Goal: Navigation & Orientation: Find specific page/section

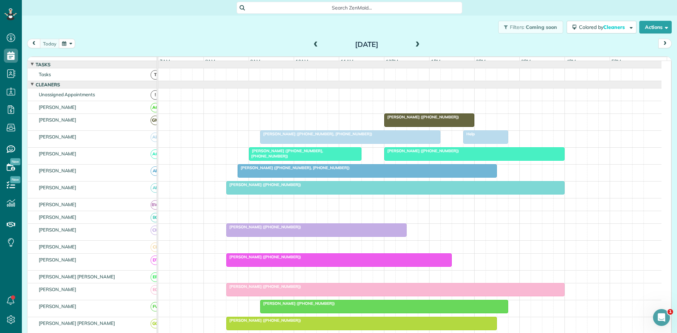
click at [321, 143] on div at bounding box center [349, 137] width 179 height 13
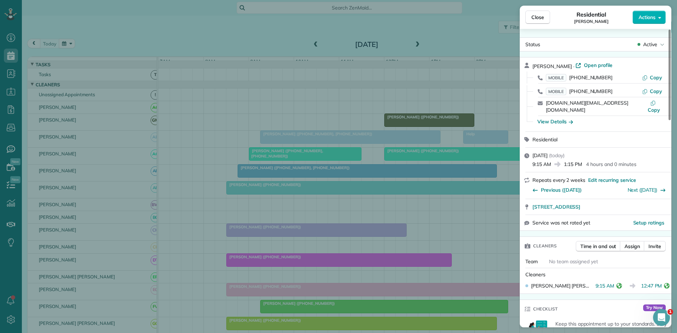
click at [344, 90] on div "Close Residential [PERSON_NAME] Actions Status Active [PERSON_NAME] · Open prof…" at bounding box center [338, 166] width 677 height 333
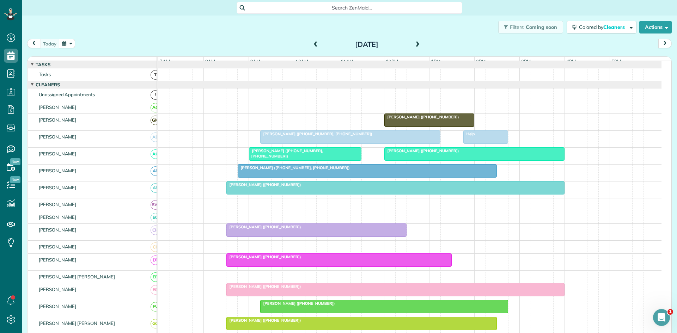
click at [476, 143] on div at bounding box center [485, 137] width 44 height 13
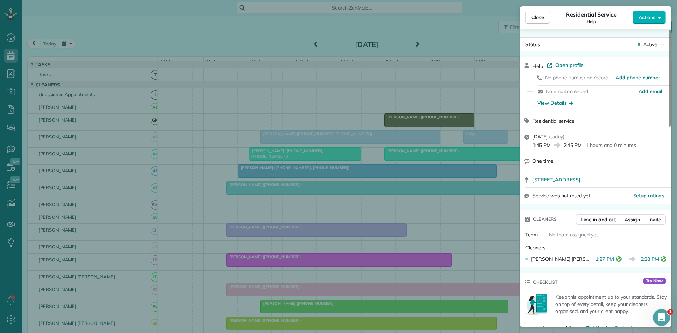
click at [291, 204] on div "Close Residential Service Help Actions Status Active Help · Open profile No pho…" at bounding box center [338, 166] width 677 height 333
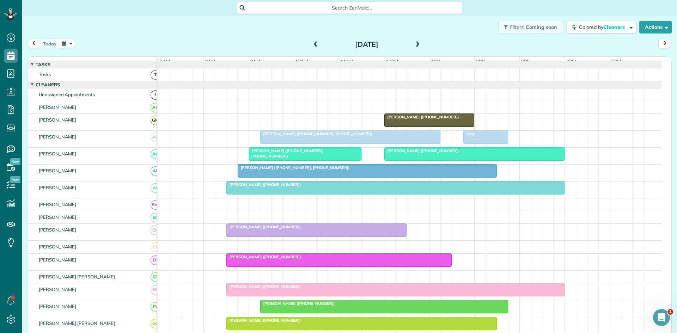
click at [302, 156] on span "[PERSON_NAME] ([PHONE_NUMBER], [PHONE_NUMBER])" at bounding box center [285, 153] width 75 height 10
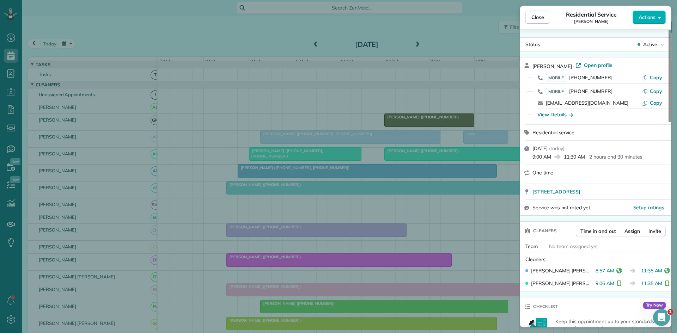
click at [336, 151] on div "Close Residential Service [PERSON_NAME] Actions Status Active [PERSON_NAME] · O…" at bounding box center [338, 166] width 677 height 333
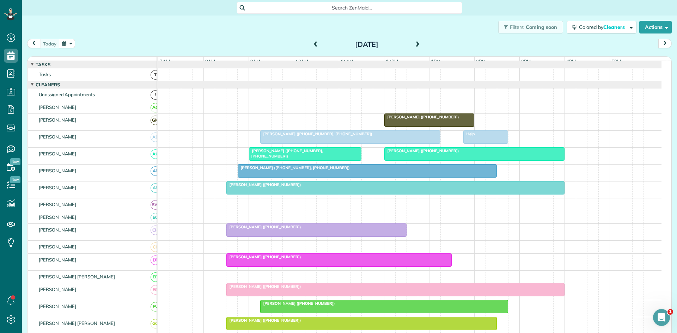
click at [409, 160] on div at bounding box center [473, 154] width 179 height 13
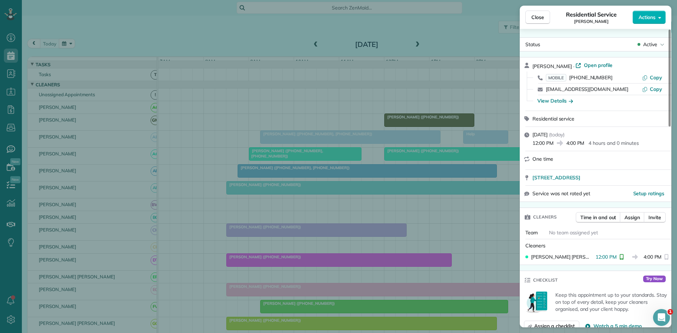
click at [254, 203] on div "Close Residential Service [PERSON_NAME] Actions Status Active [PERSON_NAME] · O…" at bounding box center [338, 166] width 677 height 333
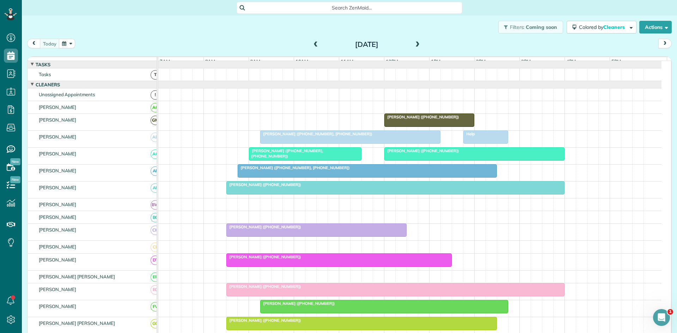
click at [283, 176] on div at bounding box center [367, 171] width 258 height 13
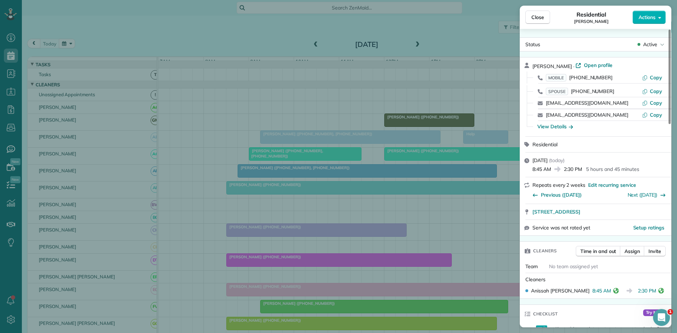
drag, startPoint x: 236, startPoint y: 141, endPoint x: 247, endPoint y: 153, distance: 15.7
click at [236, 141] on div "Close Residential [PERSON_NAME] Actions Status Active [PERSON_NAME] · Open prof…" at bounding box center [338, 166] width 677 height 333
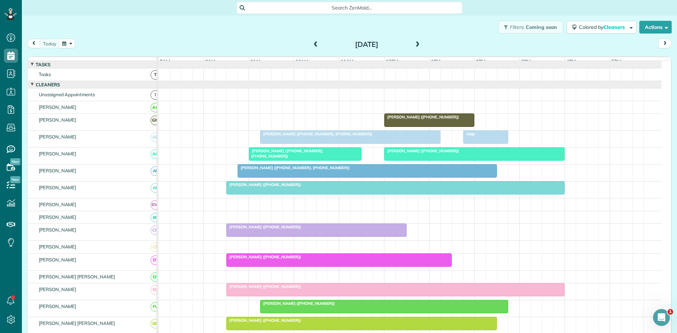
click at [292, 187] on div "[PERSON_NAME] ([PHONE_NUMBER])" at bounding box center [395, 184] width 334 height 5
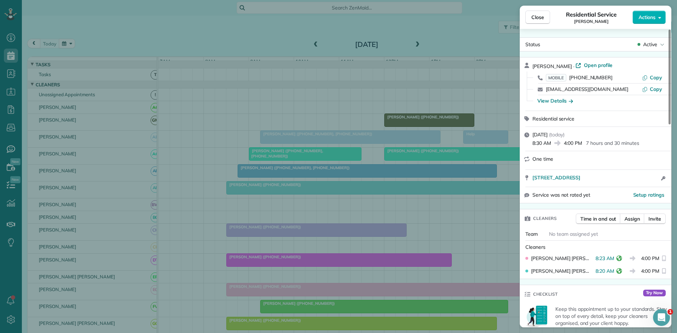
drag, startPoint x: 292, startPoint y: 191, endPoint x: 254, endPoint y: 237, distance: 59.7
click at [257, 232] on div "Close Residential Service [PERSON_NAME] Actions Status Active [PERSON_NAME] · O…" at bounding box center [338, 166] width 677 height 333
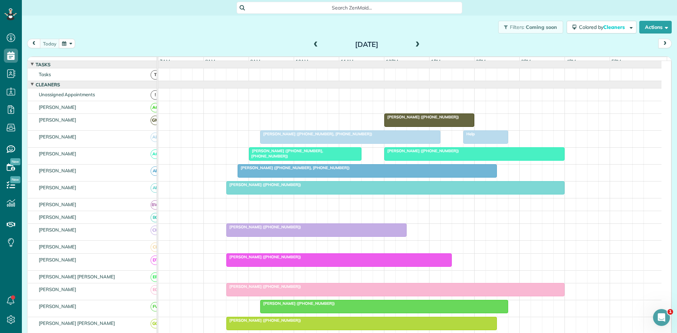
click at [254, 236] on div at bounding box center [316, 230] width 179 height 13
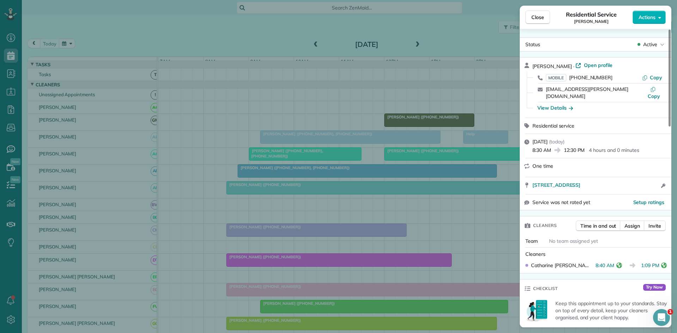
drag, startPoint x: 272, startPoint y: 147, endPoint x: 220, endPoint y: 193, distance: 69.1
click at [220, 193] on div "Close Residential Service [PERSON_NAME] Actions Status Active [PERSON_NAME] · O…" at bounding box center [338, 166] width 677 height 333
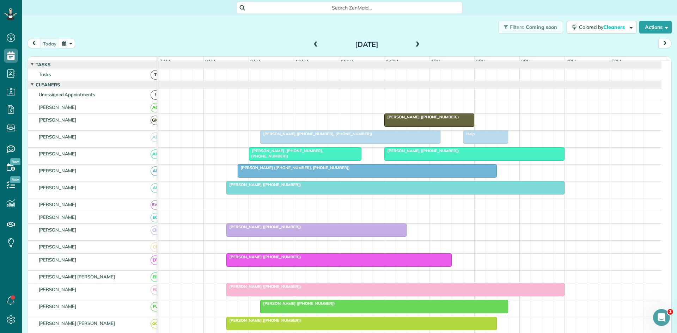
click at [248, 266] on div at bounding box center [339, 260] width 224 height 13
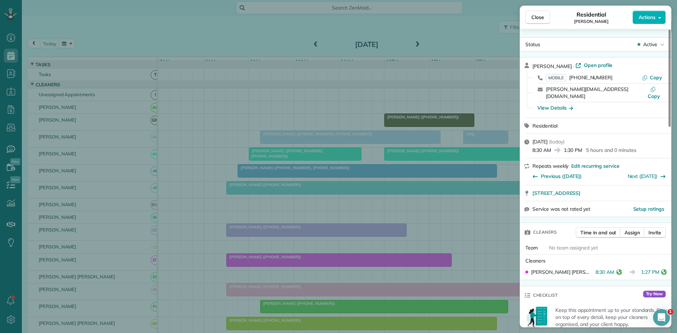
click at [298, 173] on div "Close Residential [PERSON_NAME] Actions Status Active [PERSON_NAME] · Open prof…" at bounding box center [338, 166] width 677 height 333
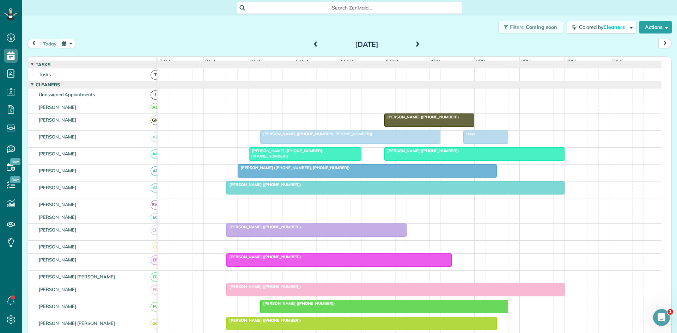
click at [285, 306] on span "[PERSON_NAME] ([PHONE_NUMBER])" at bounding box center [297, 303] width 75 height 5
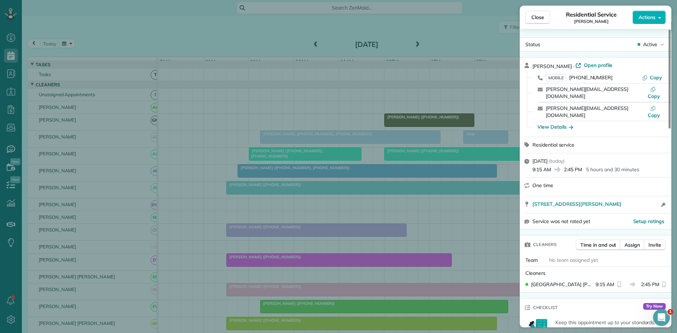
click at [321, 280] on div "Close Residential Service [PERSON_NAME] Actions Status Active [PERSON_NAME] · O…" at bounding box center [338, 166] width 677 height 333
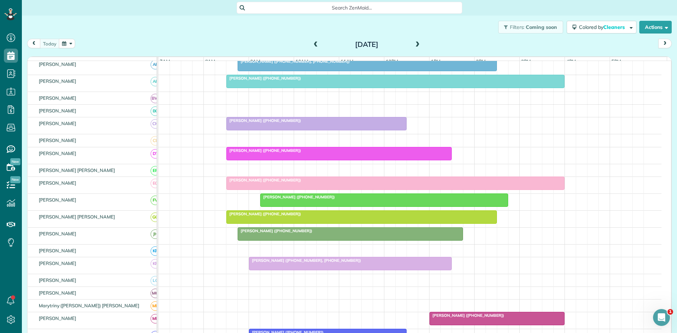
click at [254, 216] on span "[PERSON_NAME] ([PHONE_NUMBER])" at bounding box center [263, 213] width 75 height 5
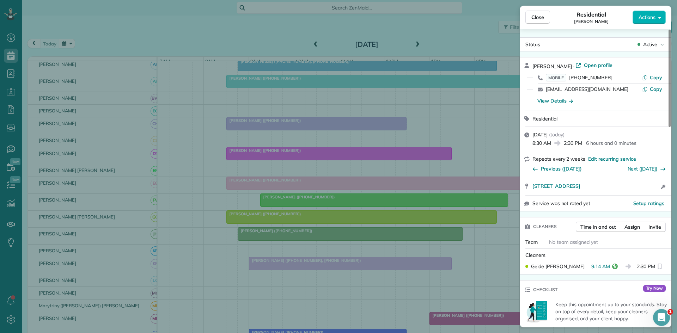
click at [290, 234] on div "Close Residential [PERSON_NAME] Actions Status Active [PERSON_NAME] · Open prof…" at bounding box center [338, 166] width 677 height 333
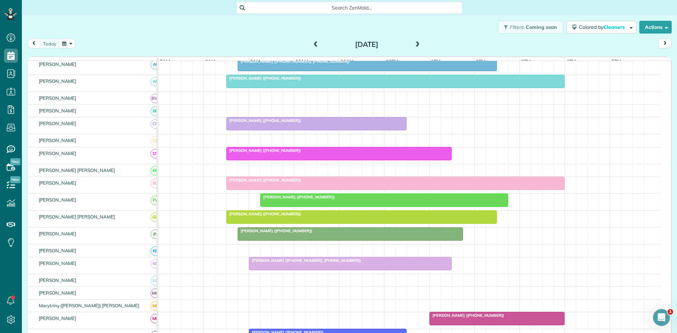
click at [276, 240] on div at bounding box center [350, 234] width 224 height 13
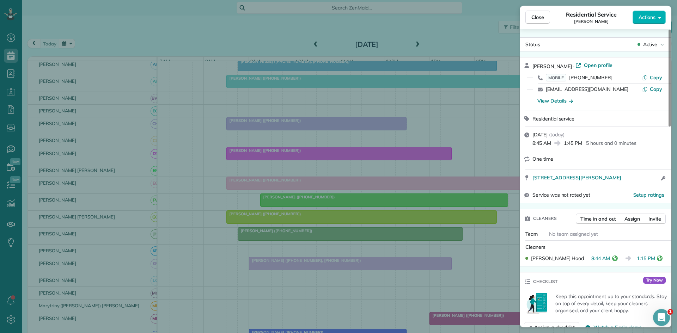
click at [331, 199] on div "Close Residential Service [PERSON_NAME] Actions Status Active [PERSON_NAME] · O…" at bounding box center [338, 166] width 677 height 333
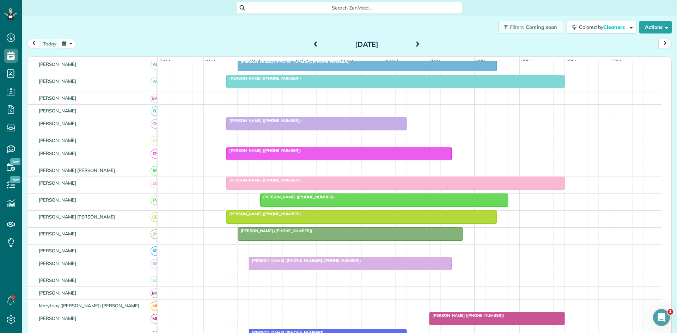
click at [286, 270] on div at bounding box center [350, 263] width 202 height 13
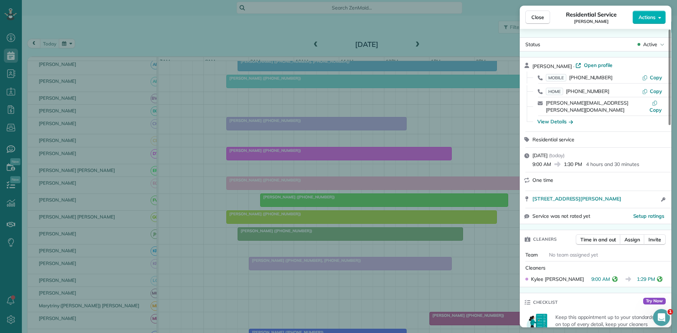
click at [243, 136] on div "Close Residential Service [PERSON_NAME] Actions Status Active [PERSON_NAME] · O…" at bounding box center [338, 166] width 677 height 333
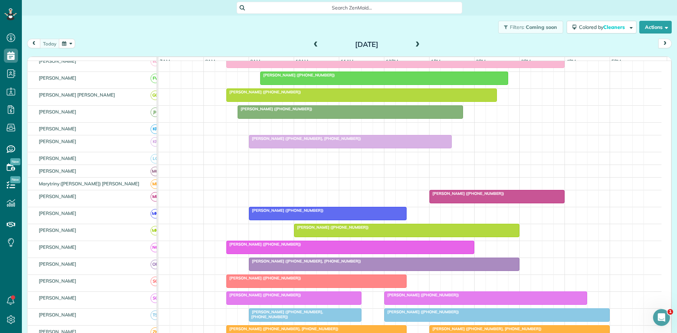
scroll to position [229, 0]
click at [465, 196] on span "[PERSON_NAME] ([PHONE_NUMBER])" at bounding box center [466, 193] width 75 height 5
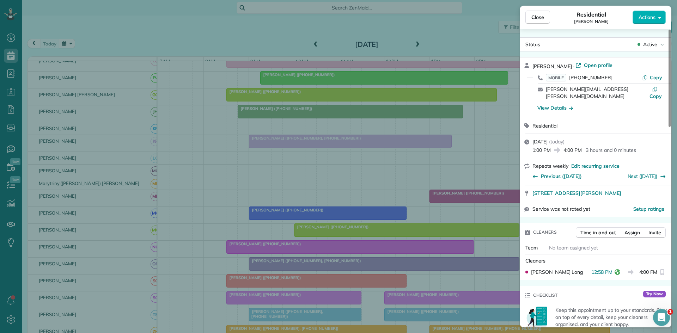
click at [265, 202] on div "Close Residential [PERSON_NAME] Actions Status Active [PERSON_NAME] · Open prof…" at bounding box center [338, 166] width 677 height 333
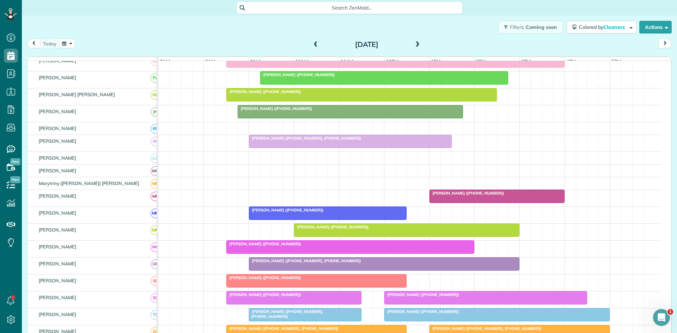
click at [283, 218] on div at bounding box center [327, 213] width 157 height 13
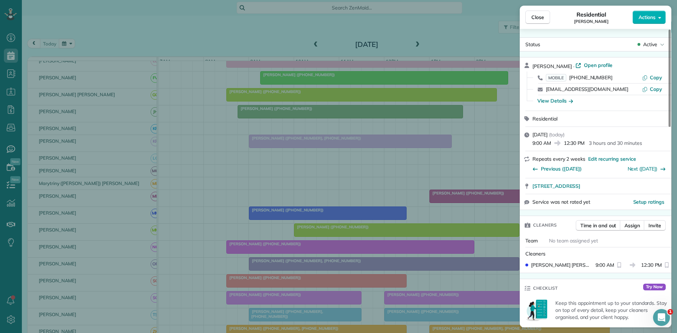
click at [277, 216] on div "Close Residential [PERSON_NAME] Actions Status Active [PERSON_NAME] · Open prof…" at bounding box center [338, 166] width 677 height 333
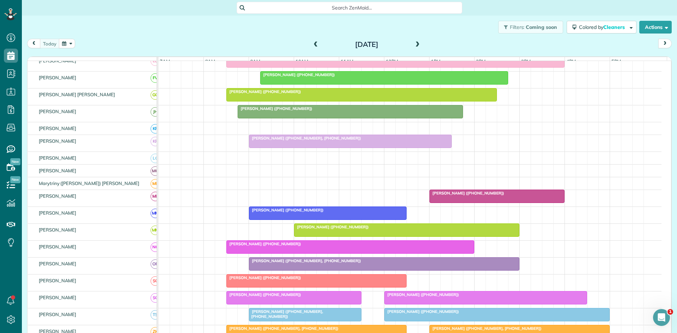
click at [310, 229] on span "[PERSON_NAME] ([PHONE_NUMBER])" at bounding box center [331, 226] width 75 height 5
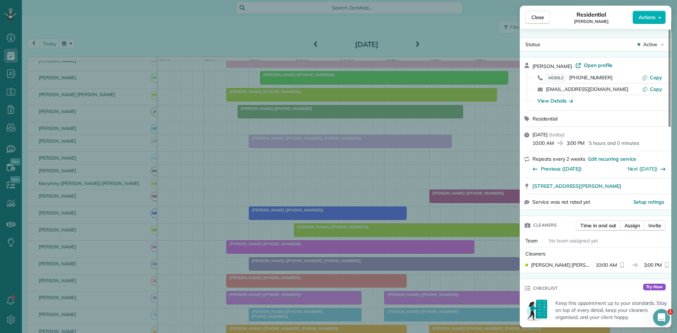
click at [296, 231] on div "Close Residential [PERSON_NAME] Actions Status Active [PERSON_NAME] · Open prof…" at bounding box center [338, 166] width 677 height 333
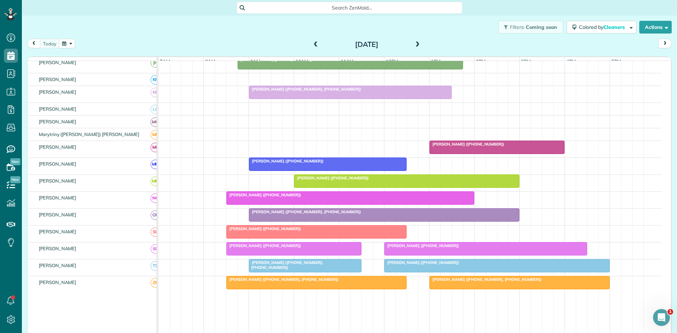
scroll to position [279, 0]
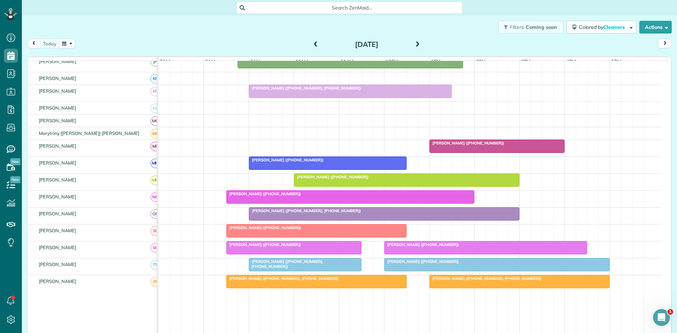
click at [236, 203] on div at bounding box center [350, 197] width 247 height 13
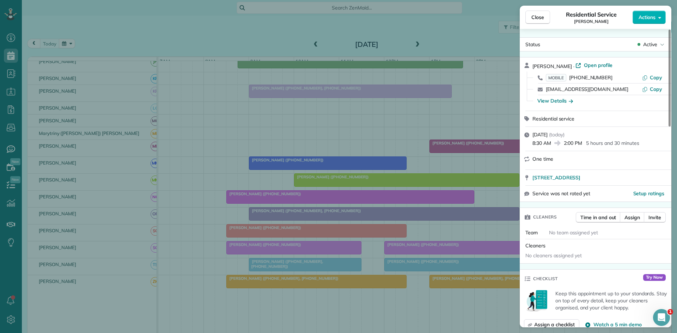
click at [270, 205] on div "Close Residential Service [PERSON_NAME] Actions Status Active [PERSON_NAME] · O…" at bounding box center [338, 166] width 677 height 333
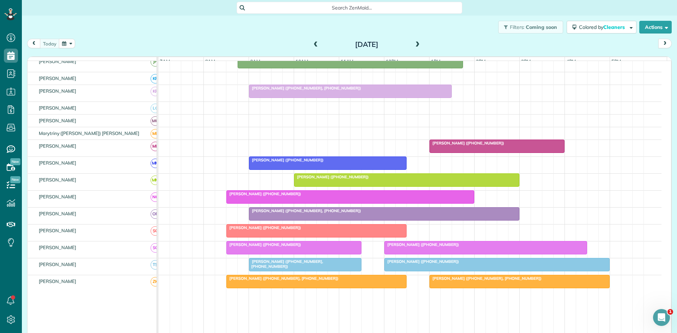
click at [266, 203] on div at bounding box center [350, 197] width 247 height 13
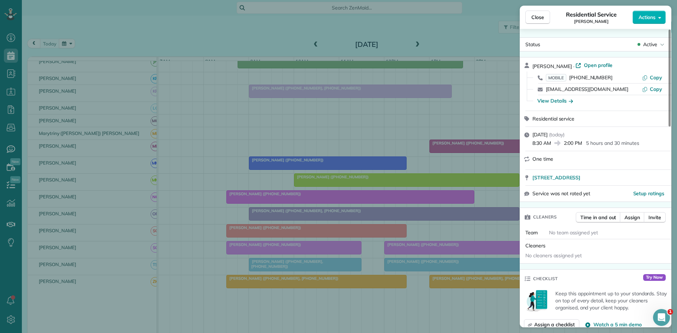
click at [357, 183] on div "Close Residential Service [PERSON_NAME] Actions Status Active [PERSON_NAME] · O…" at bounding box center [338, 166] width 677 height 333
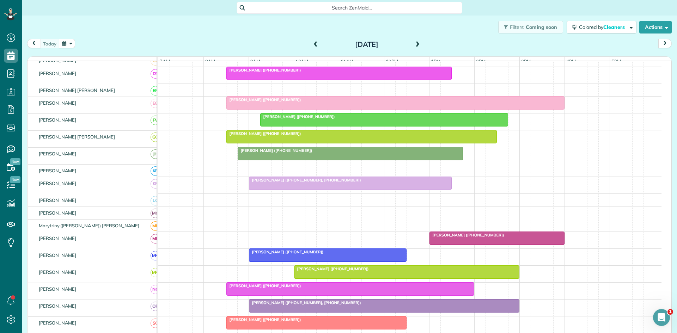
scroll to position [187, 0]
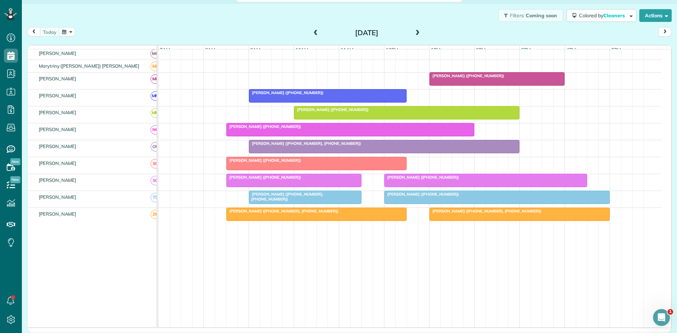
click at [304, 146] on span "[PERSON_NAME] ([PHONE_NUMBER], [PHONE_NUMBER])" at bounding box center [304, 143] width 113 height 5
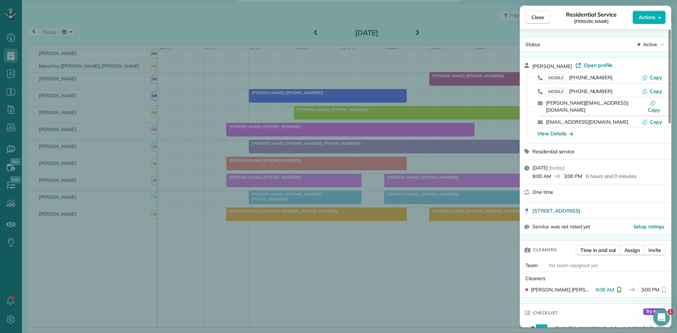
click at [317, 154] on div "Close Residential Service [PERSON_NAME] Actions Status Active [PERSON_NAME] · O…" at bounding box center [338, 166] width 677 height 333
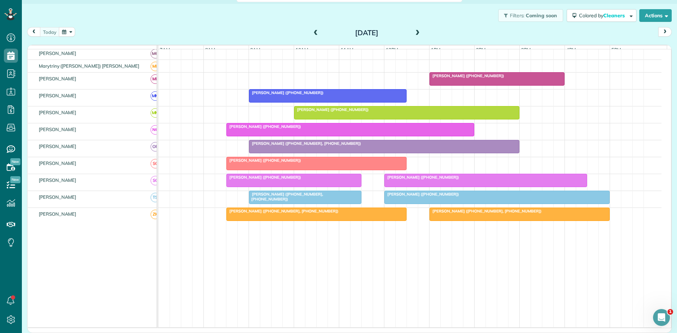
click at [290, 169] on div at bounding box center [316, 163] width 179 height 13
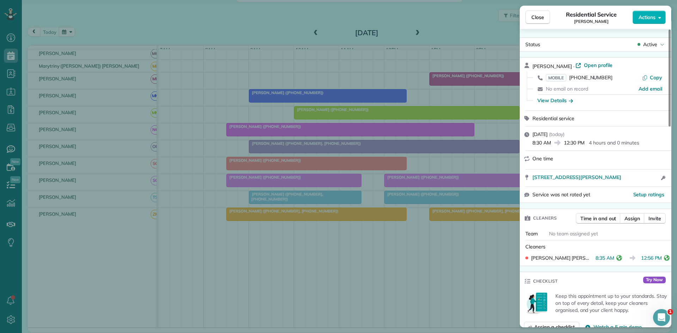
click at [289, 145] on div "Close Residential Service [PERSON_NAME] Actions Status Active [PERSON_NAME] · O…" at bounding box center [338, 166] width 677 height 333
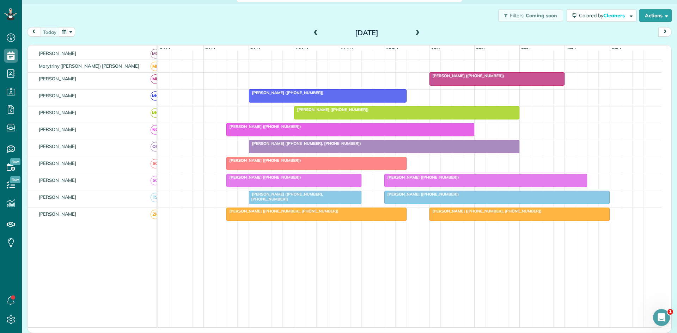
click at [291, 186] on div at bounding box center [294, 180] width 134 height 13
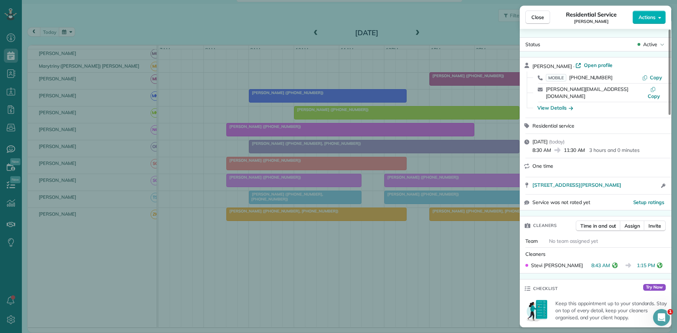
click at [259, 178] on div "Close Residential Service [PERSON_NAME] Actions Status Active [PERSON_NAME] · O…" at bounding box center [338, 166] width 677 height 333
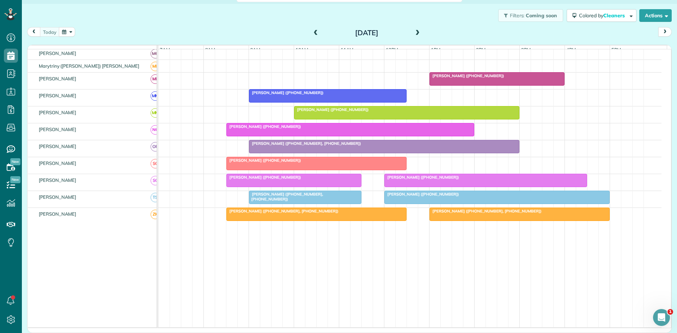
click at [401, 187] on div at bounding box center [485, 180] width 202 height 13
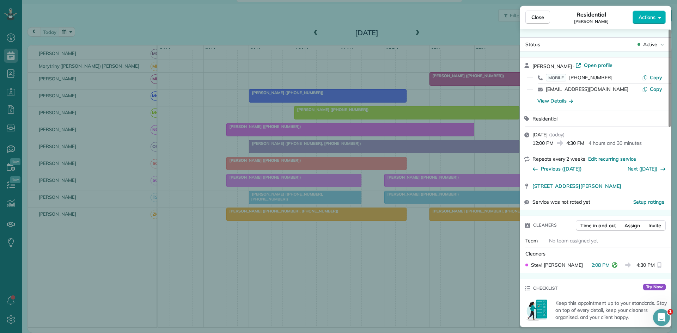
click at [311, 163] on div "Close Residential [PERSON_NAME] Actions Status Active [PERSON_NAME] · Open prof…" at bounding box center [338, 166] width 677 height 333
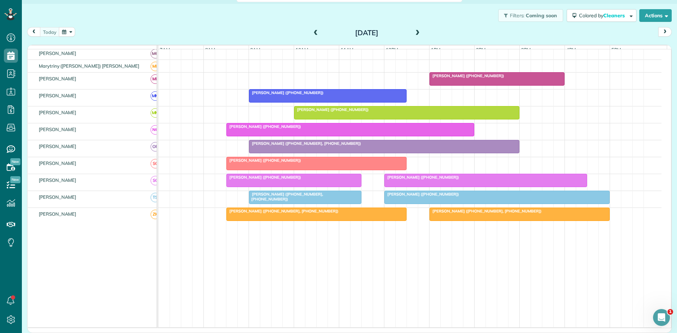
click at [329, 204] on div at bounding box center [305, 197] width 112 height 13
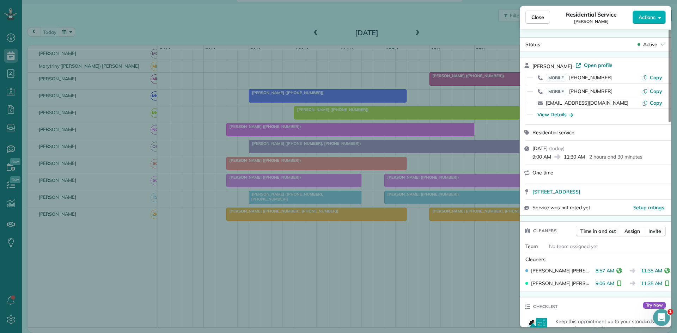
click at [408, 190] on div "Close Residential Service [PERSON_NAME] Actions Status Active [PERSON_NAME] · O…" at bounding box center [338, 166] width 677 height 333
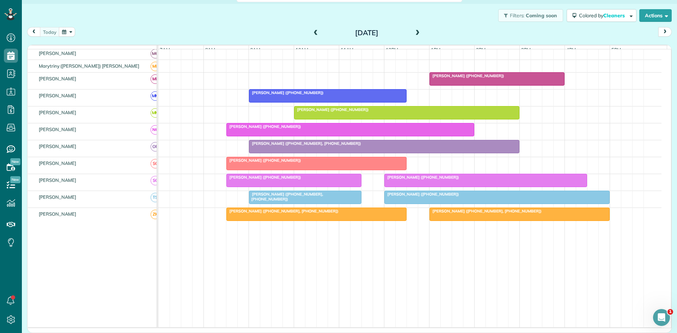
click at [405, 204] on div at bounding box center [496, 197] width 224 height 13
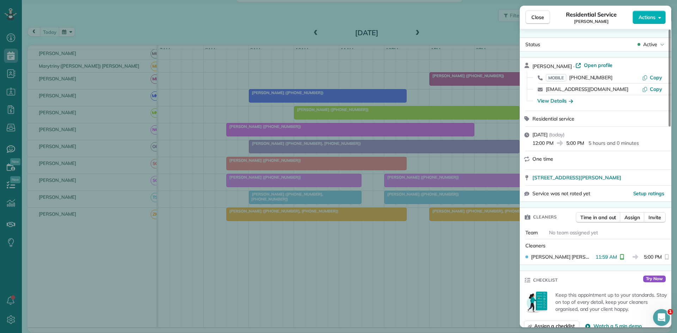
click at [292, 182] on div "Close Residential Service [PERSON_NAME] Actions Status Active [PERSON_NAME] · O…" at bounding box center [338, 166] width 677 height 333
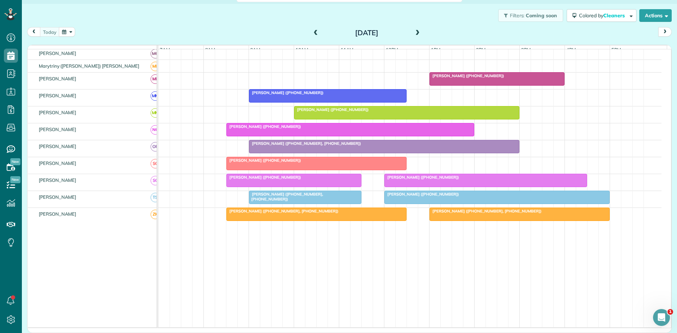
click at [347, 221] on div at bounding box center [316, 214] width 179 height 13
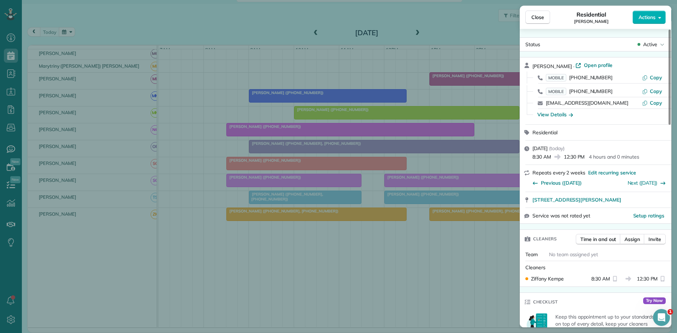
click at [362, 226] on div "Close Residential [PERSON_NAME] Actions Status Active [PERSON_NAME] · Open prof…" at bounding box center [338, 166] width 677 height 333
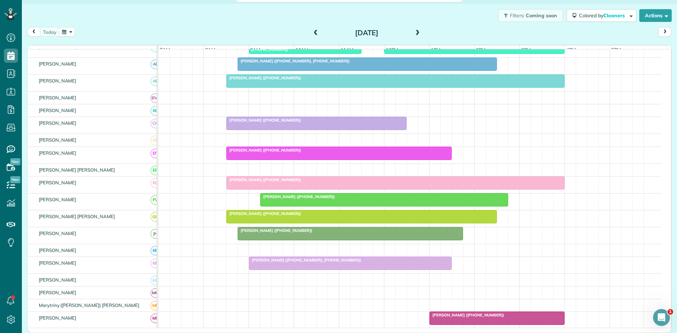
scroll to position [88, 0]
